Goal: Task Accomplishment & Management: Manage account settings

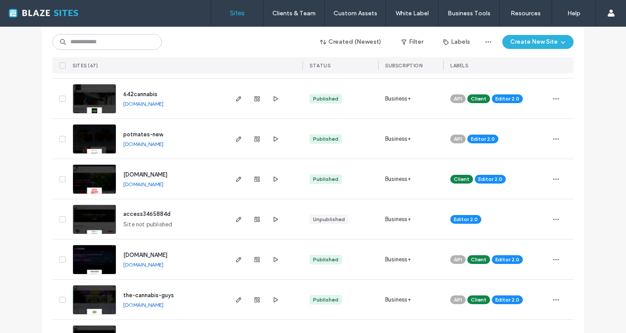
scroll to position [220, 0]
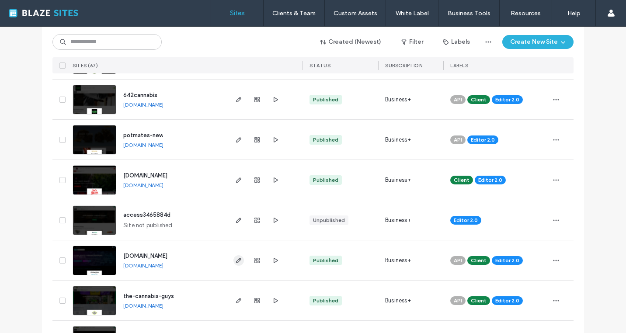
click at [237, 261] on icon "button" at bounding box center [238, 260] width 7 height 7
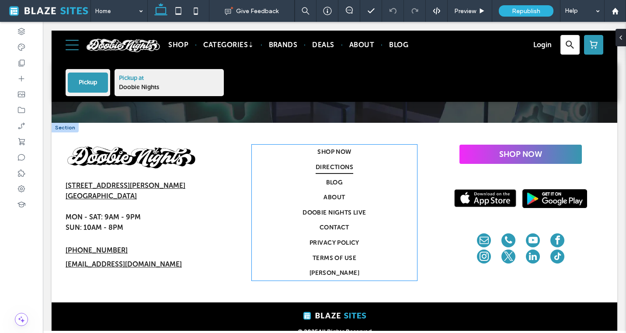
scroll to position [3369, 0]
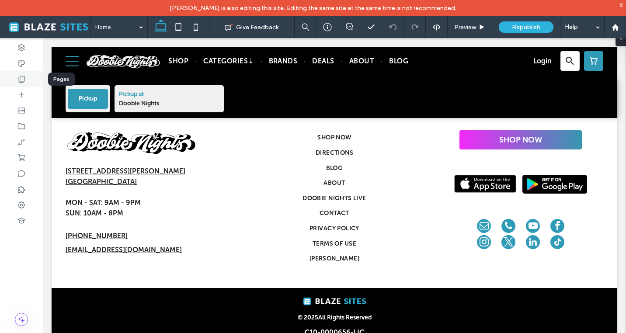
click at [20, 83] on icon at bounding box center [21, 79] width 9 height 9
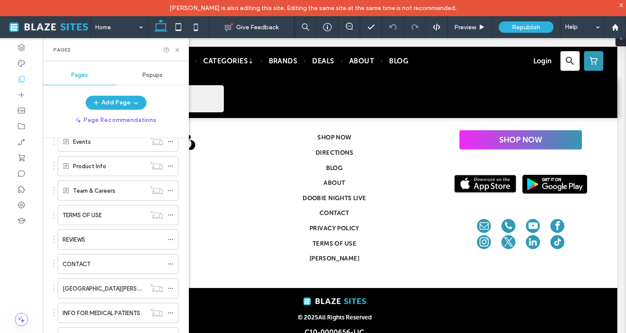
scroll to position [347, 0]
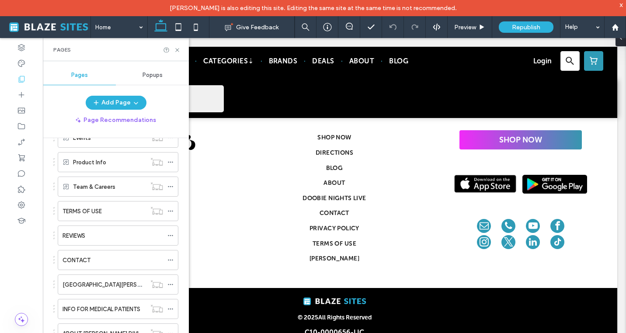
click at [92, 255] on div "CONTACT" at bounding box center [113, 260] width 101 height 19
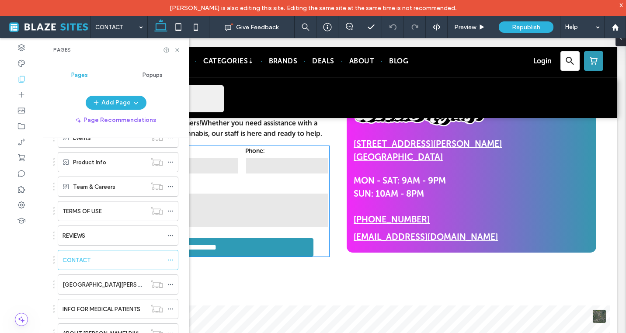
scroll to position [229, 0]
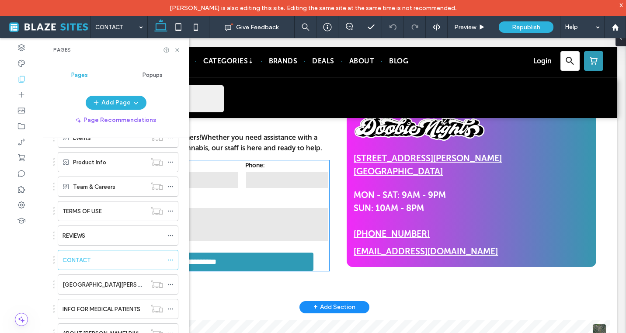
click at [293, 186] on input "tel" at bounding box center [286, 179] width 83 height 17
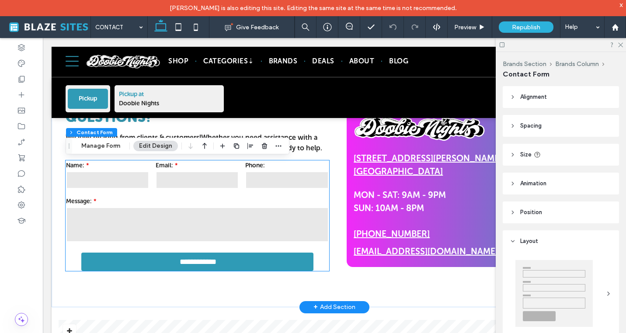
type input "*"
type input "***"
type input "**"
type input "*"
type input "***"
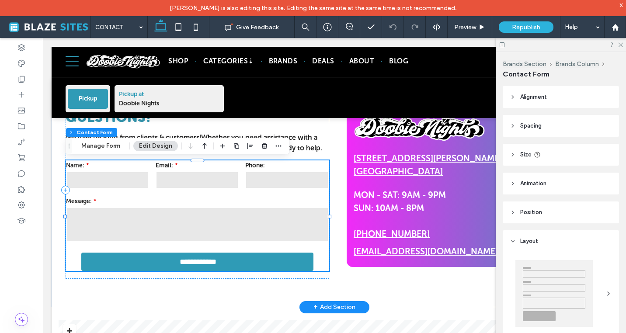
click at [279, 196] on div "Message:" at bounding box center [197, 219] width 269 height 53
type input "**"
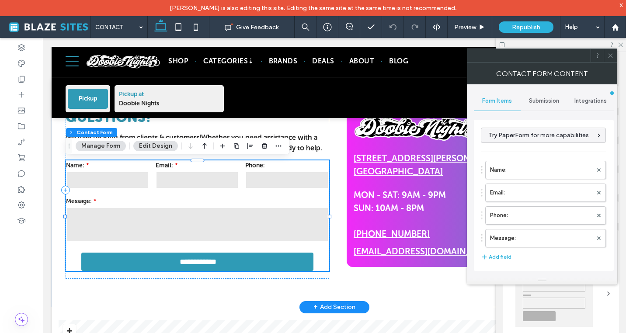
type input "**********"
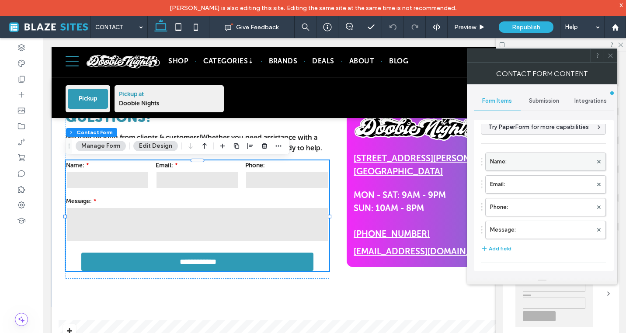
scroll to position [11, 0]
click at [542, 109] on div "Submission" at bounding box center [544, 100] width 47 height 19
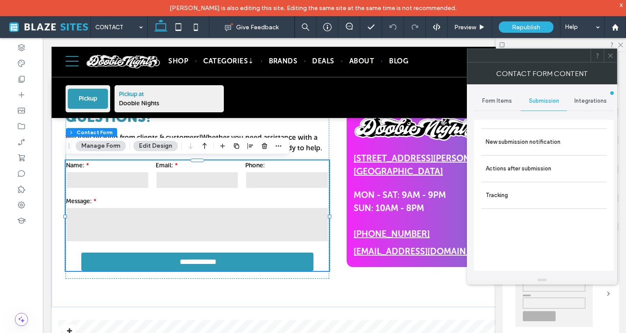
click at [591, 105] on div "Integrations" at bounding box center [590, 100] width 47 height 19
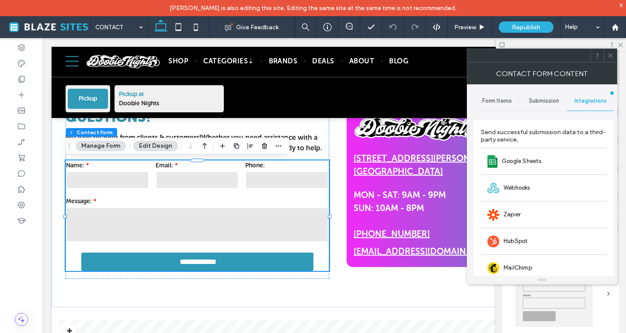
click at [486, 104] on span "Form Items" at bounding box center [497, 101] width 30 height 7
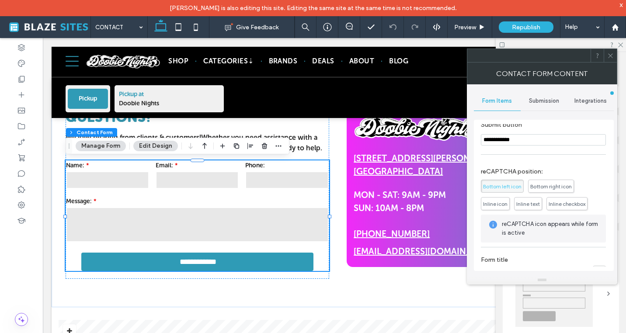
scroll to position [178, 0]
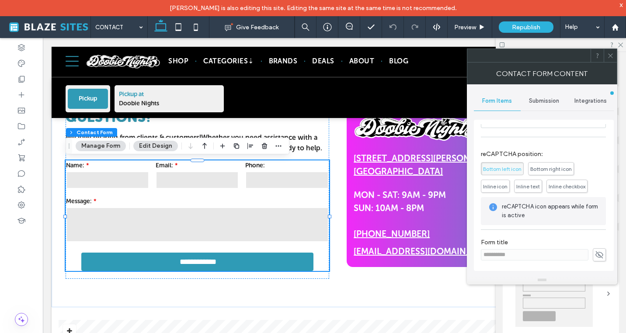
click at [536, 98] on span "Submission" at bounding box center [544, 101] width 30 height 7
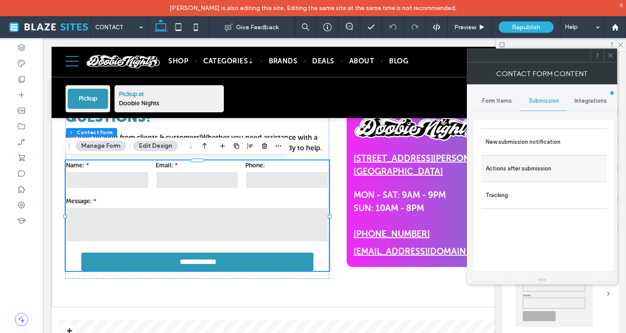
click at [529, 166] on label "Actions after submission" at bounding box center [544, 168] width 117 height 17
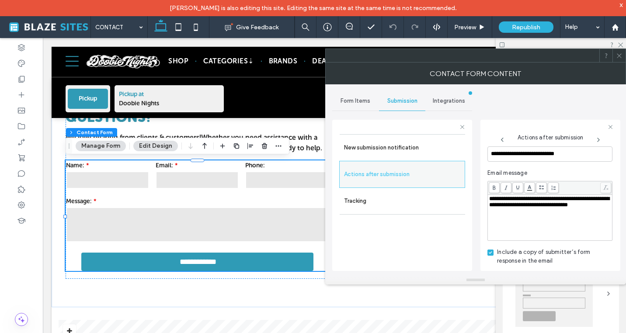
scroll to position [324, 0]
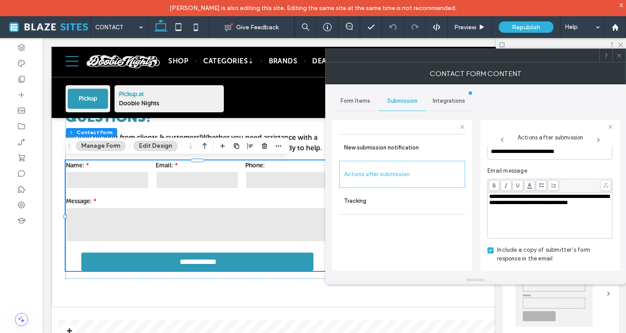
click at [374, 97] on div "Form Items" at bounding box center [355, 100] width 47 height 19
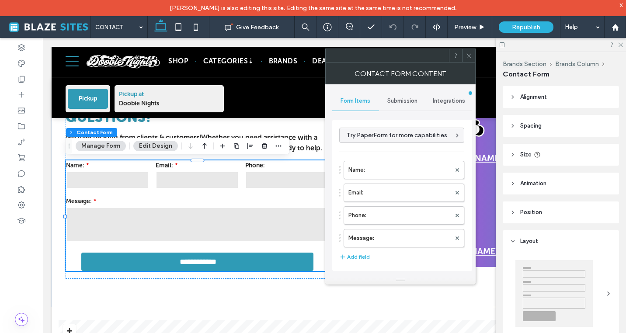
click at [470, 55] on icon at bounding box center [469, 55] width 7 height 7
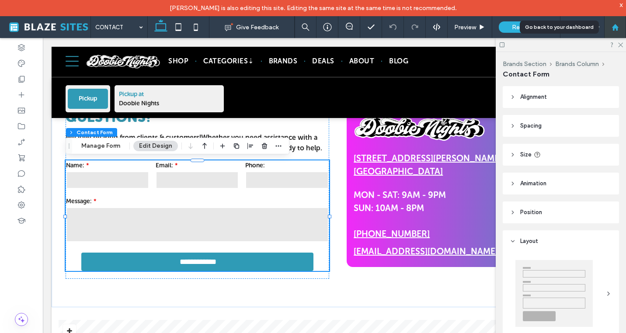
click at [620, 21] on div at bounding box center [615, 27] width 22 height 22
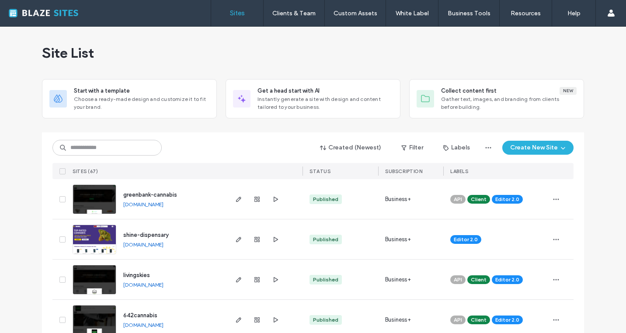
scroll to position [272, 0]
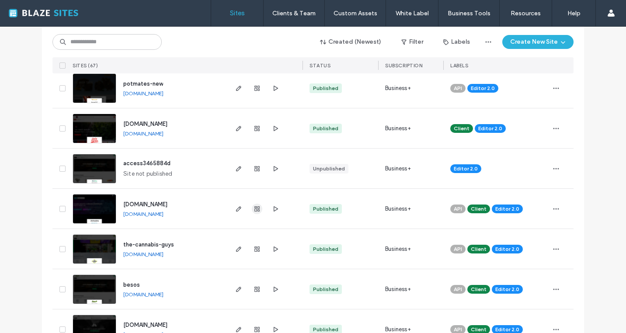
click at [258, 212] on span "button" at bounding box center [257, 209] width 10 height 10
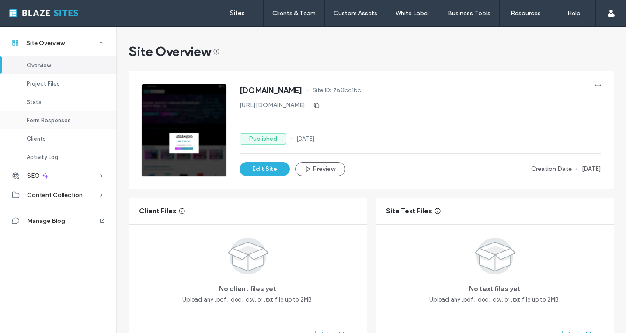
click at [61, 119] on span "Form Responses" at bounding box center [49, 120] width 44 height 7
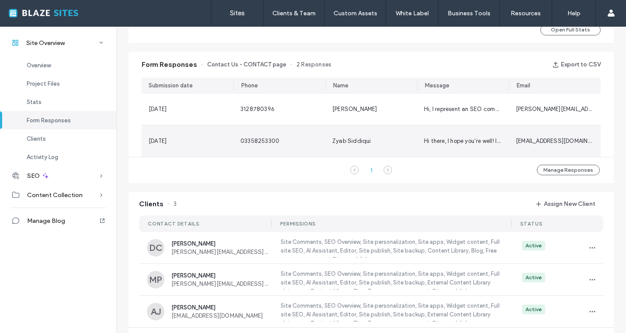
scroll to position [537, 0]
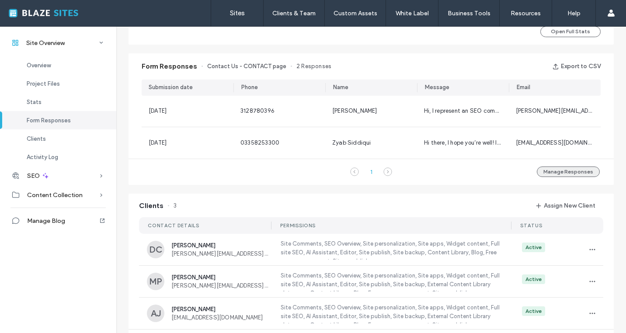
click at [552, 174] on button "Manage Responses" at bounding box center [568, 172] width 63 height 10
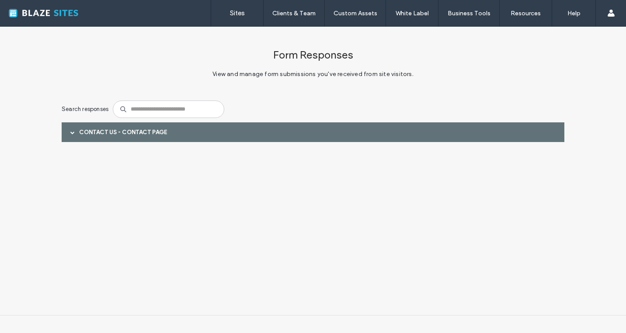
click at [261, 139] on div "Contact Us - CONTACT page" at bounding box center [313, 132] width 503 height 20
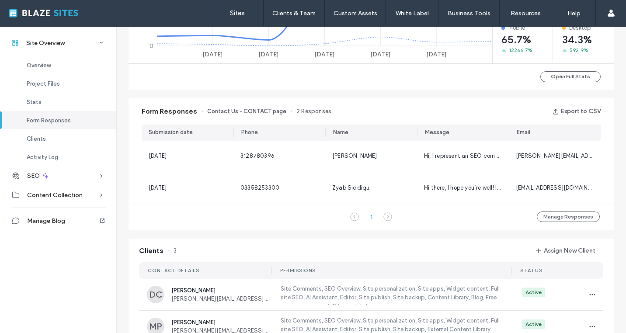
scroll to position [491, 0]
